Goal: Transaction & Acquisition: Purchase product/service

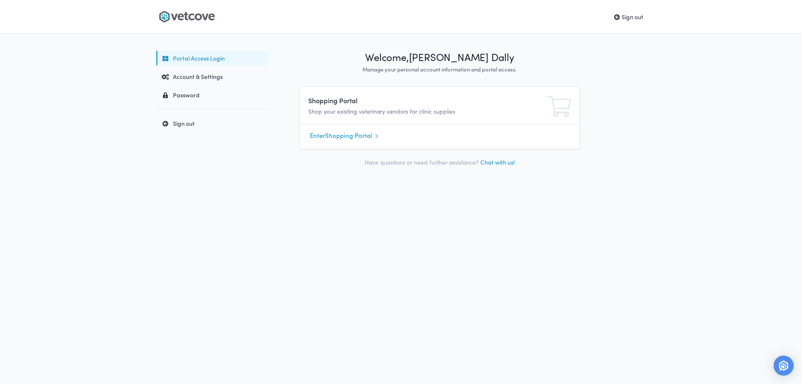
click at [201, 20] on icon at bounding box center [187, 16] width 56 height 13
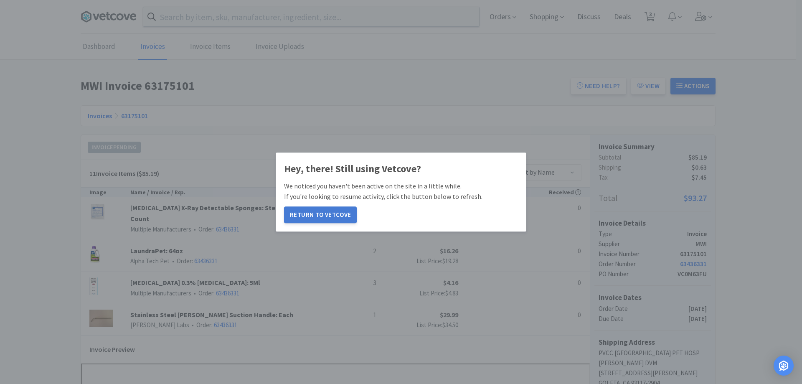
click at [304, 211] on button "Return to Vetcove" at bounding box center [320, 214] width 73 height 17
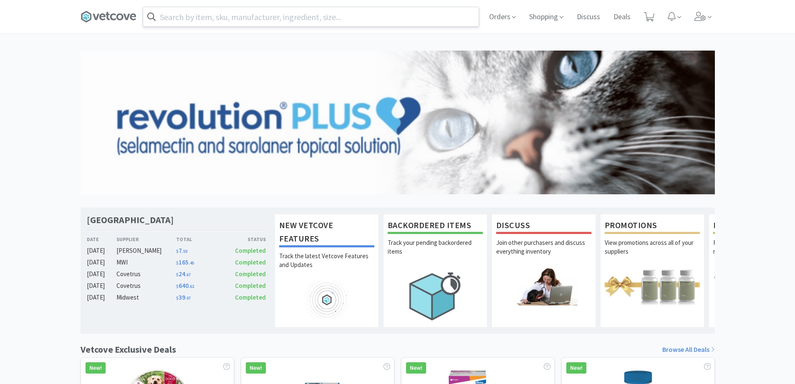
click at [218, 15] on input "text" at bounding box center [311, 16] width 336 height 19
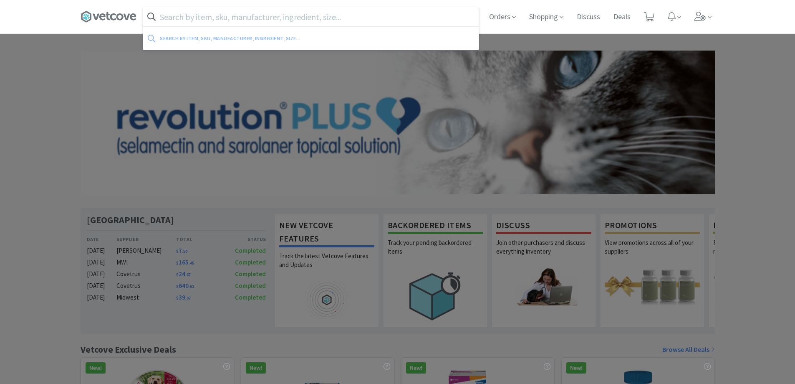
click at [218, 15] on input "text" at bounding box center [311, 16] width 336 height 19
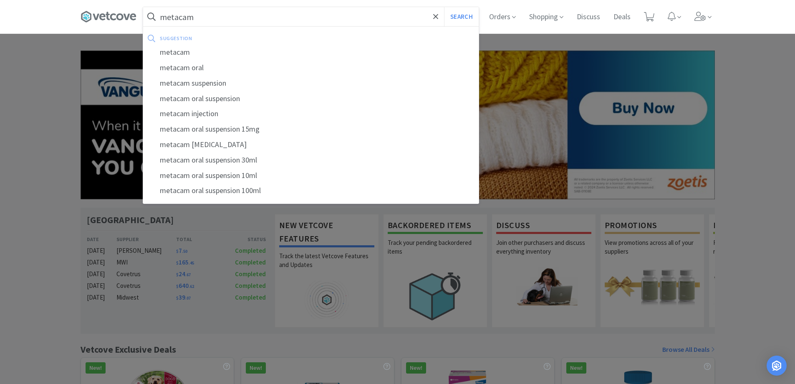
type input "metacam"
click at [444, 7] on button "Search" at bounding box center [461, 16] width 35 height 19
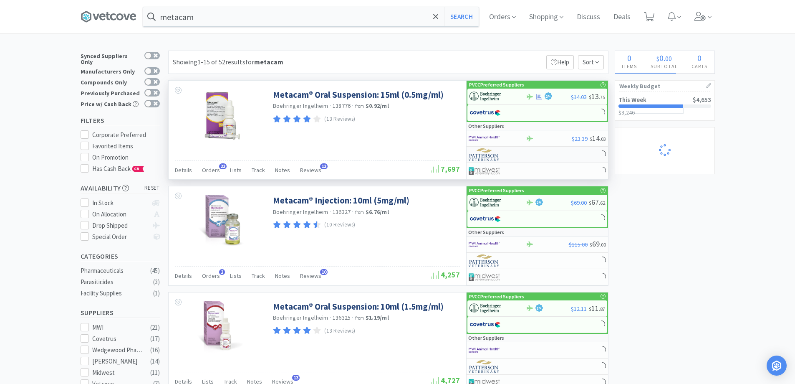
select select "2"
select select "10"
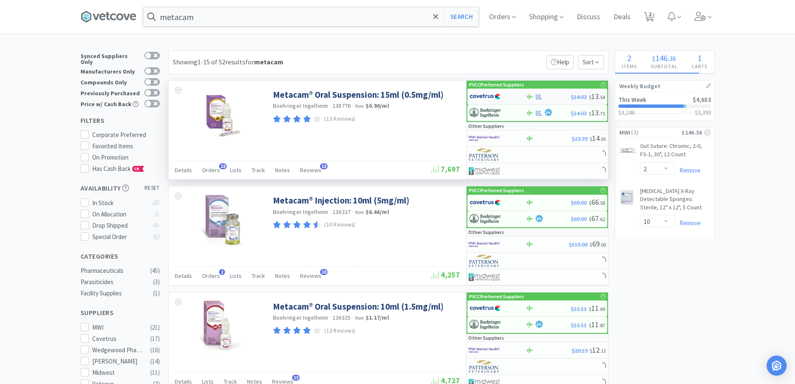
select select "6"
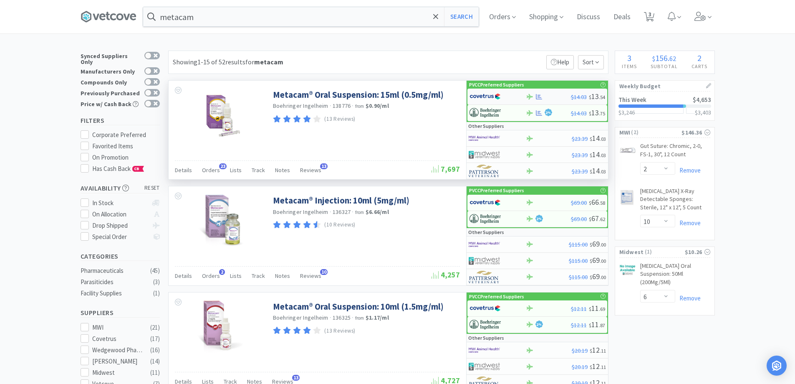
click at [534, 97] on div at bounding box center [530, 97] width 8 height 6
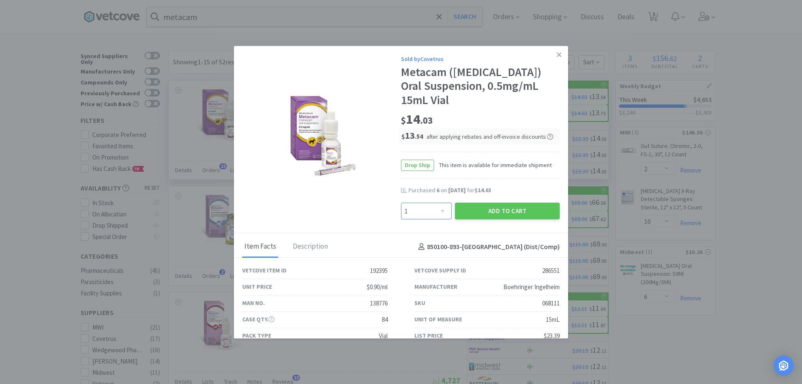
click at [423, 211] on select "Enter Quantity 1 2 3 4 5 6 7 8 9 10 11 12 13 14 15 16 17 18 19 20 Enter Quantity" at bounding box center [426, 210] width 51 height 17
select select "6"
click at [401, 202] on select "Enter Quantity 1 2 3 4 5 6 7 8 9 10 11 12 13 14 15 16 17 18 19 20 Enter Quantity" at bounding box center [426, 210] width 51 height 17
click at [473, 208] on button "Add to Cart" at bounding box center [507, 210] width 105 height 17
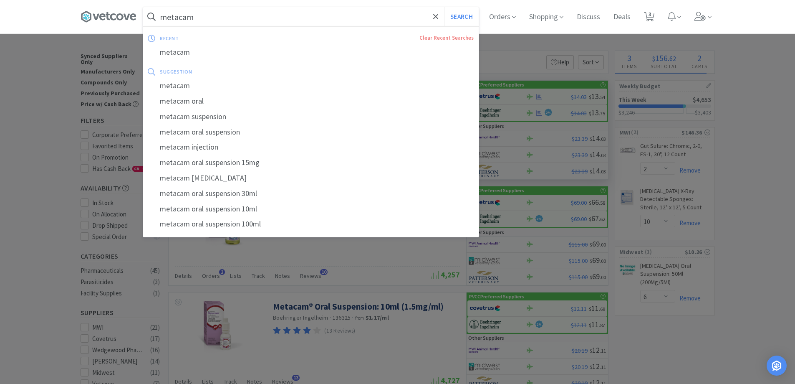
click at [226, 20] on input "metacam" at bounding box center [311, 16] width 336 height 19
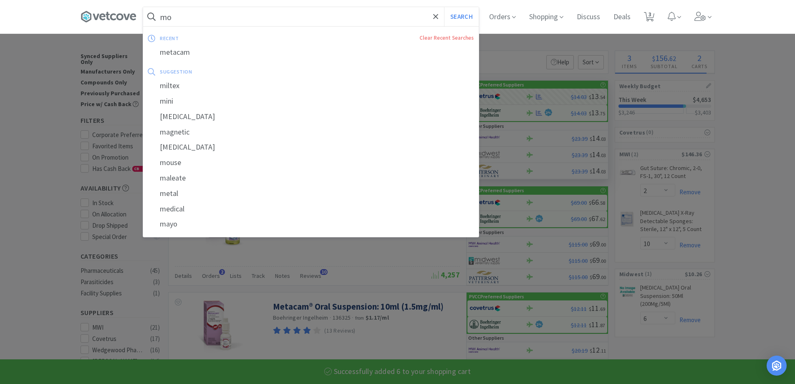
type input "mom"
select select "6"
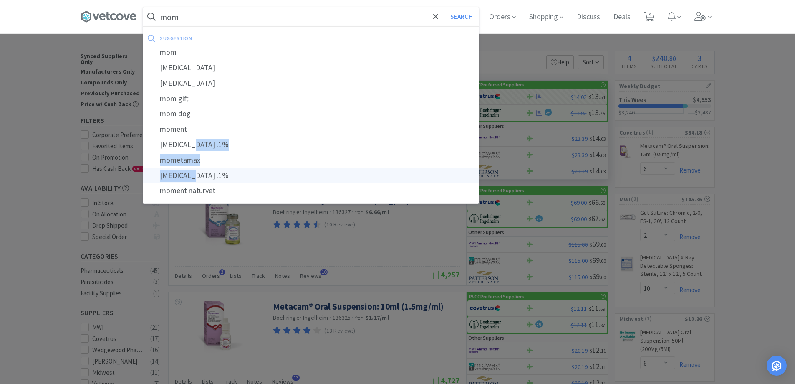
drag, startPoint x: 200, startPoint y: 151, endPoint x: 201, endPoint y: 167, distance: 16.3
click at [201, 167] on div "suggestion mom mometasone mometasone furoate mom gift mom dog moment mometasone…" at bounding box center [311, 115] width 336 height 167
click at [179, 159] on div "mometamax" at bounding box center [311, 159] width 336 height 15
type input "mometamax"
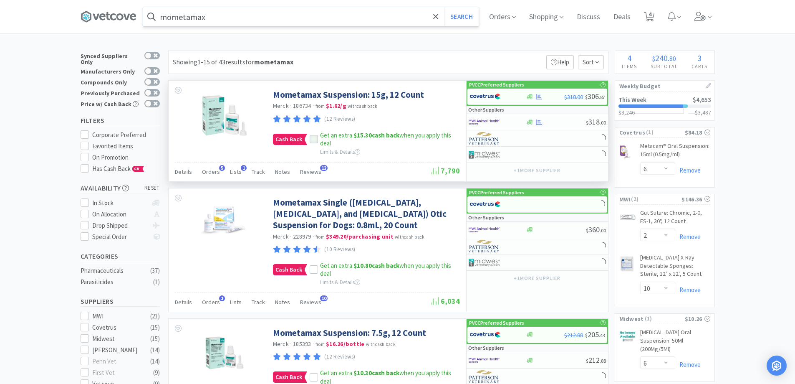
click at [313, 137] on icon at bounding box center [314, 140] width 6 height 6
click at [590, 101] on div "$318.00 $ 306 . 87" at bounding box center [584, 97] width 41 height 12
select select "1"
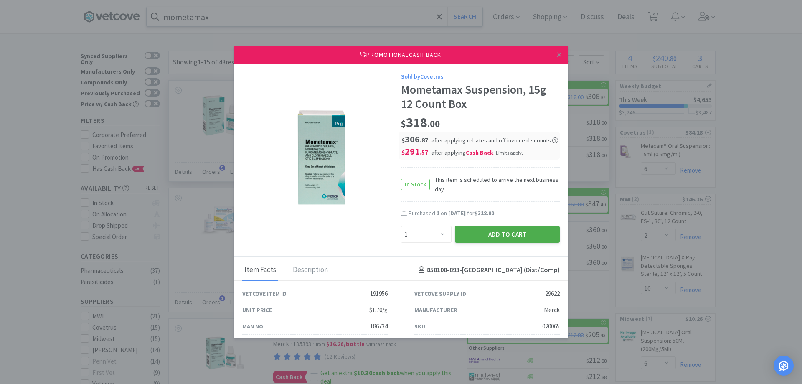
click at [464, 182] on div "Promotional Cash Back Sold by Covetrus Mometamax Suspension, 15g 12 Count Box $…" at bounding box center [388, 130] width 440 height 101
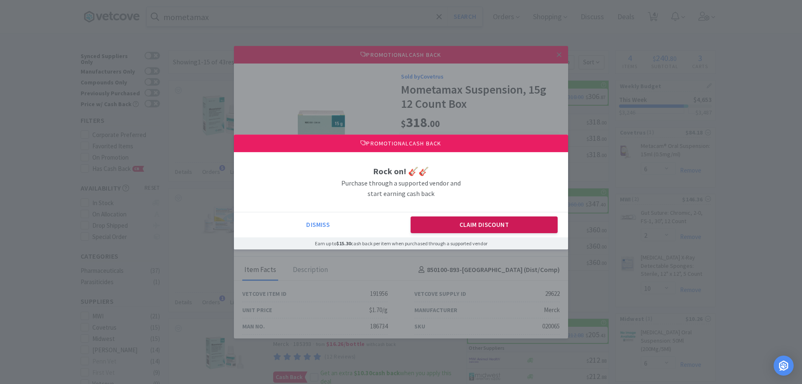
click at [476, 221] on button "Claim Discount" at bounding box center [483, 224] width 147 height 17
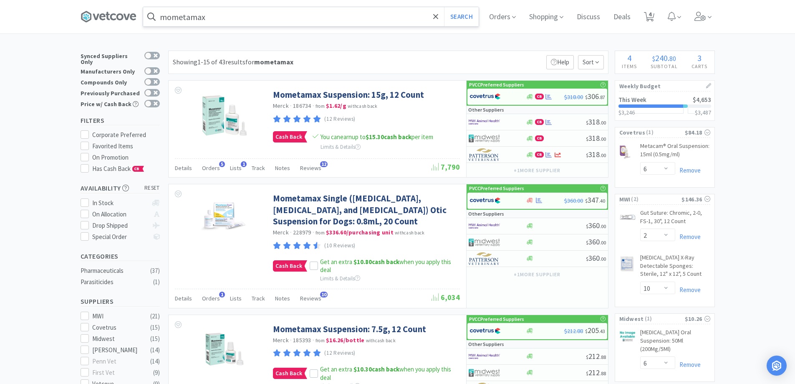
click at [225, 15] on input "mometamax" at bounding box center [311, 16] width 336 height 19
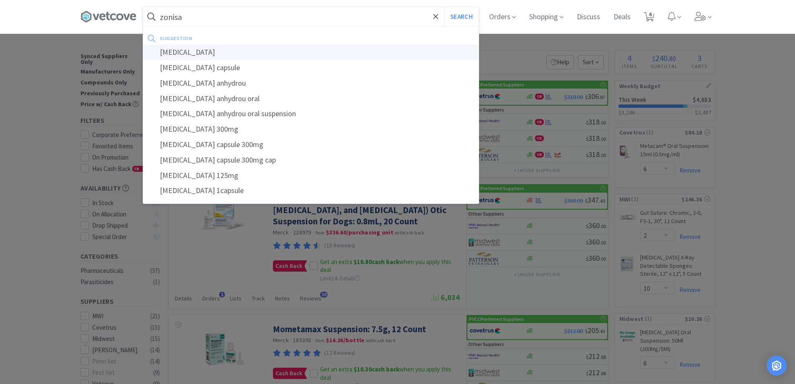
click at [186, 56] on div "zonisamide" at bounding box center [311, 52] width 336 height 15
type input "zonisamide"
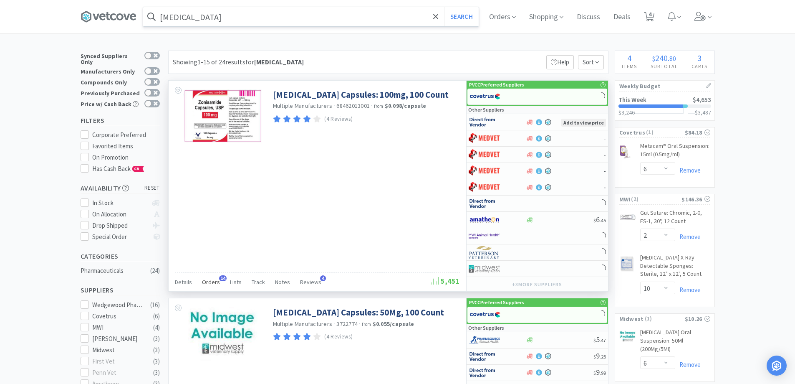
click at [206, 284] on span "Orders" at bounding box center [211, 282] width 18 height 8
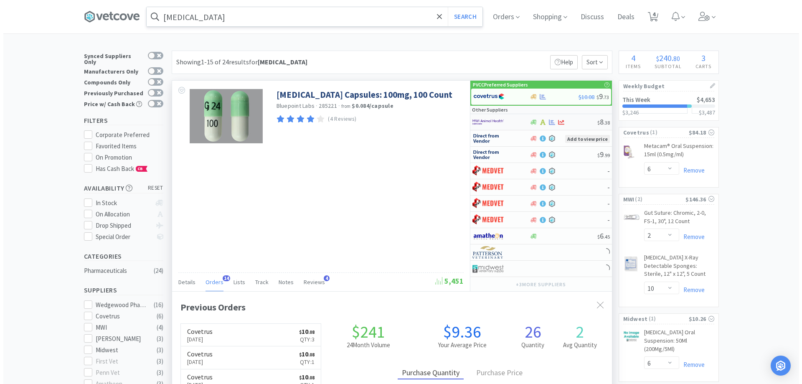
scroll to position [224, 440]
click at [531, 126] on div "$ 8 . 38" at bounding box center [538, 122] width 142 height 16
select select "1"
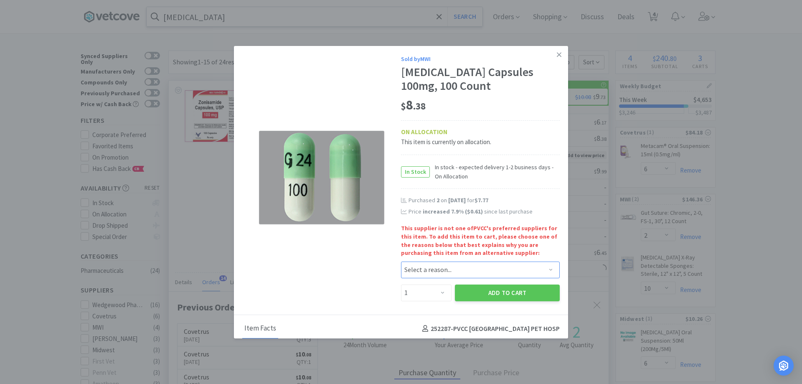
click at [433, 266] on select "Select a reason... Availability - This item is out of stock at the preferred su…" at bounding box center [480, 269] width 159 height 17
select select "availability"
click at [401, 261] on select "Select a reason... Availability - This item is out of stock at the preferred su…" at bounding box center [480, 269] width 159 height 17
click at [434, 274] on select "Select a reason... Availability - This item is out of stock at the preferred su…" at bounding box center [480, 269] width 159 height 17
click at [428, 291] on select "Enter Quantity 1 2 3 4 5 6 7 8 9 10 11 12 13 14 15 16 17 18 19 20 Enter Quantity" at bounding box center [426, 292] width 51 height 17
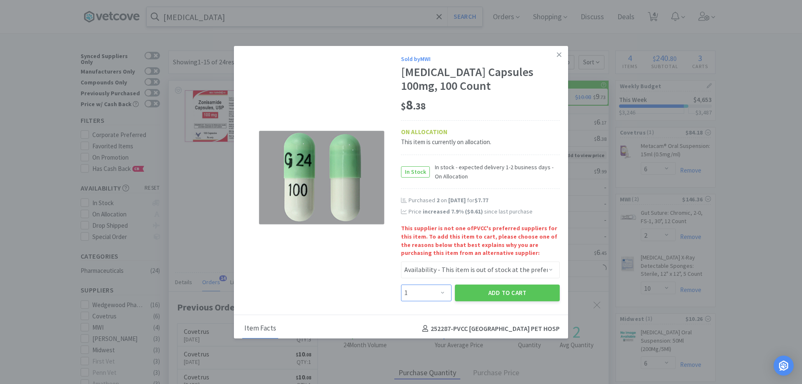
select select "3"
click at [401, 284] on select "Enter Quantity 1 2 3 4 5 6 7 8 9 10 11 12 13 14 15 16 17 18 19 20 Enter Quantity" at bounding box center [426, 292] width 51 height 17
click at [491, 292] on button "Add to Cart" at bounding box center [507, 292] width 105 height 17
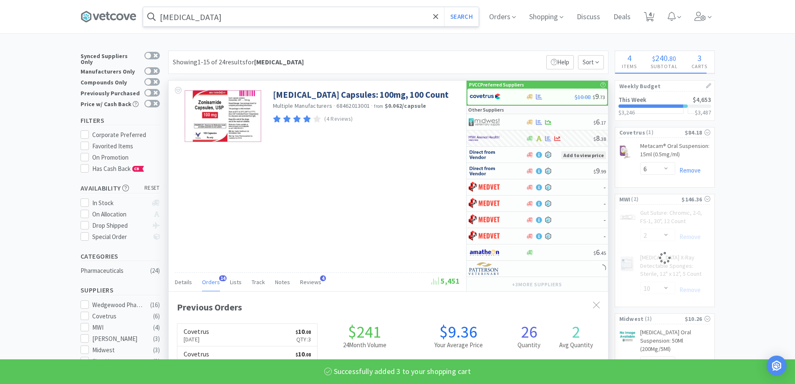
select select "3"
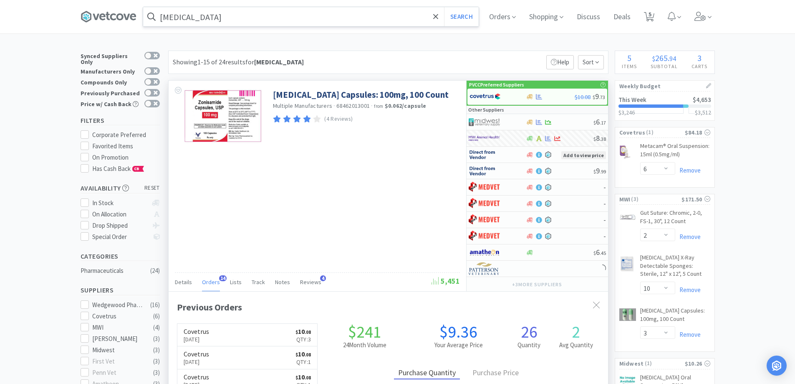
click at [248, 14] on input "zonisamide" at bounding box center [311, 16] width 336 height 19
